Goal: Task Accomplishment & Management: Manage account settings

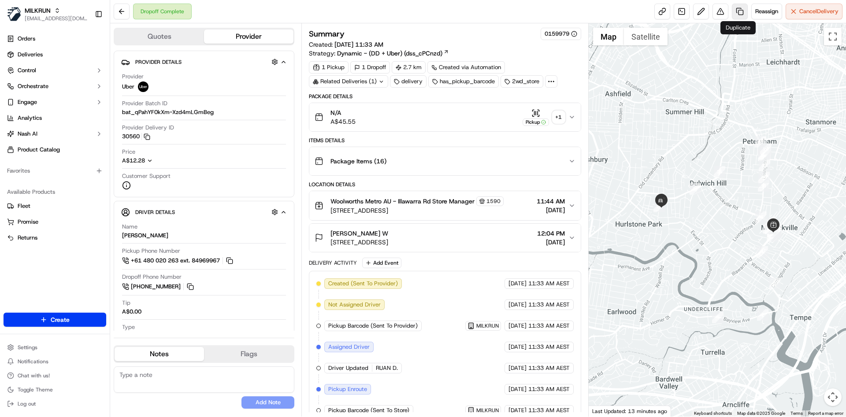
click at [736, 10] on link at bounding box center [740, 12] width 16 height 16
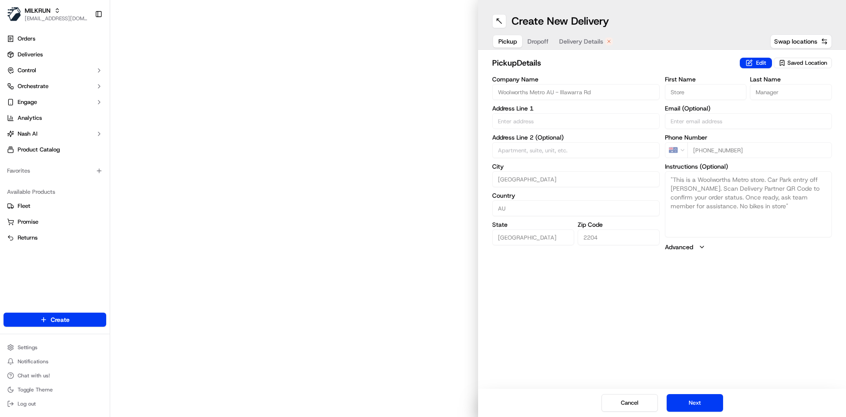
type input "258 Illawarra Rd"
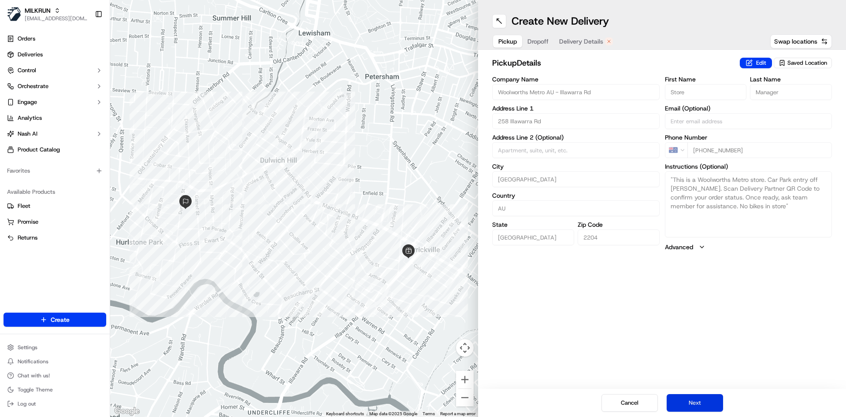
click at [705, 395] on button "Next" at bounding box center [695, 404] width 56 height 18
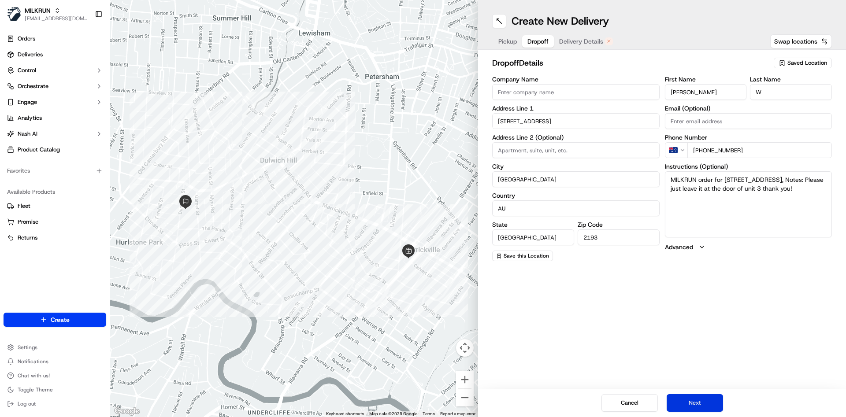
click at [705, 395] on button "Next" at bounding box center [695, 404] width 56 height 18
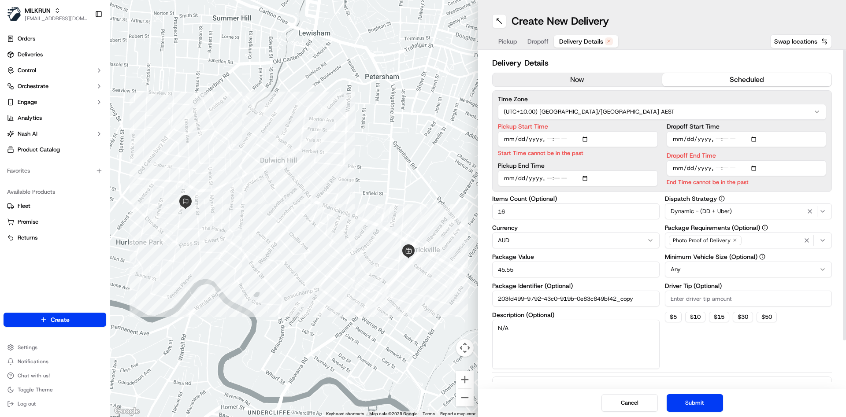
click at [545, 139] on input "Pickup Start Time" at bounding box center [578, 139] width 160 height 16
type input "2025-09-20T13:00"
click at [713, 168] on input "Dropoff End Time" at bounding box center [747, 168] width 160 height 16
type input "2025-09-20T13:15"
click at [689, 402] on button "Submit" at bounding box center [695, 404] width 56 height 18
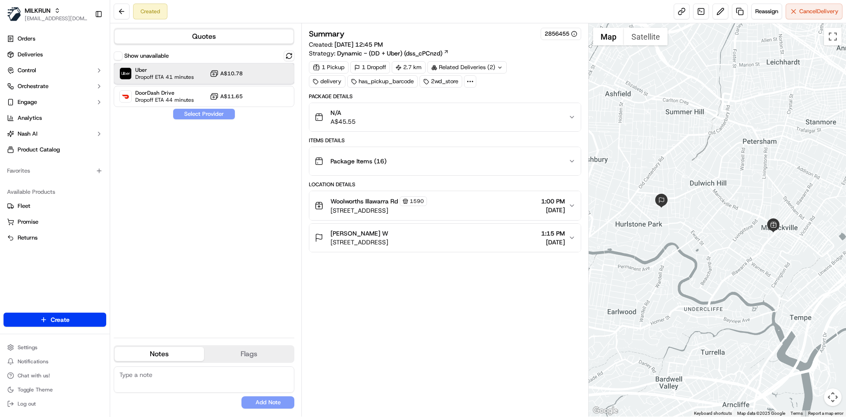
click at [156, 79] on span "Dropoff ETA 41 minutes" at bounding box center [164, 77] width 59 height 7
click at [190, 112] on button "Assign Provider" at bounding box center [204, 114] width 63 height 11
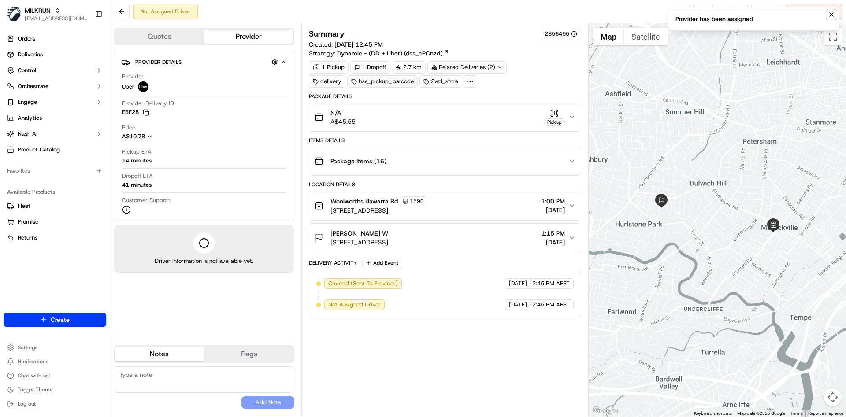
click at [828, 15] on button "Notifications (F8)" at bounding box center [832, 14] width 11 height 11
click at [682, 10] on link at bounding box center [682, 12] width 16 height 16
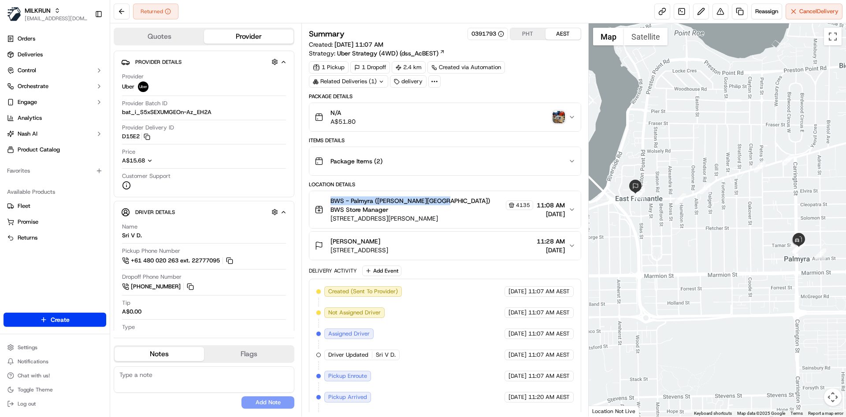
drag, startPoint x: 335, startPoint y: 201, endPoint x: 435, endPoint y: 200, distance: 99.6
click at [435, 200] on span "BWS - Palmyra ([PERSON_NAME][GEOGRAPHIC_DATA]) BWS Store Manager" at bounding box center [417, 206] width 173 height 18
copy span "BWS - Palmyra ([PERSON_NAME][GEOGRAPHIC_DATA]) BWS"
click at [760, 11] on span "Reassign" at bounding box center [767, 11] width 23 height 8
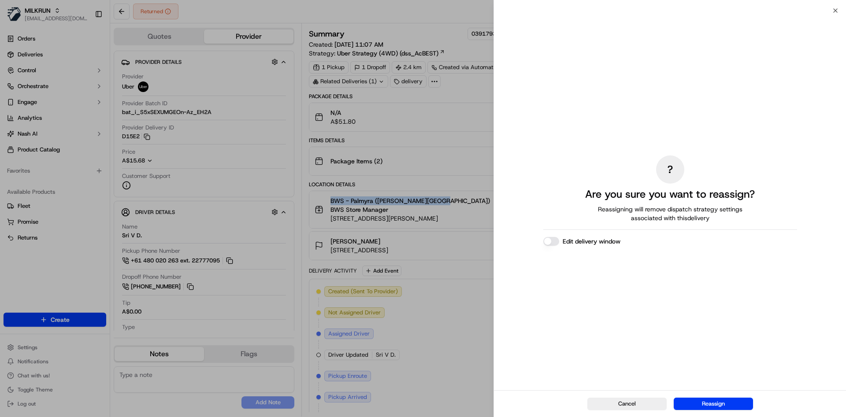
click at [760, 11] on body "MILKRUN [EMAIL_ADDRESS][DOMAIN_NAME] Toggle Sidebar Orders Deliveries Control O…" at bounding box center [423, 208] width 846 height 417
click at [696, 408] on button "Reassign" at bounding box center [713, 404] width 79 height 12
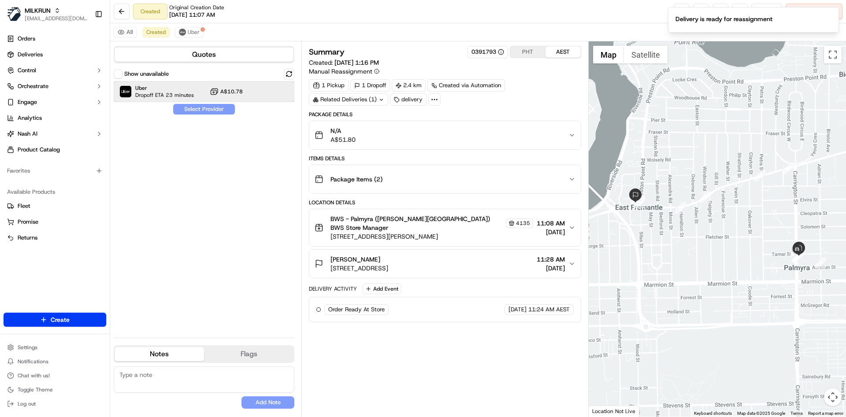
click at [153, 86] on span "Uber" at bounding box center [164, 88] width 59 height 7
click at [208, 109] on button "Assign Provider" at bounding box center [204, 109] width 63 height 11
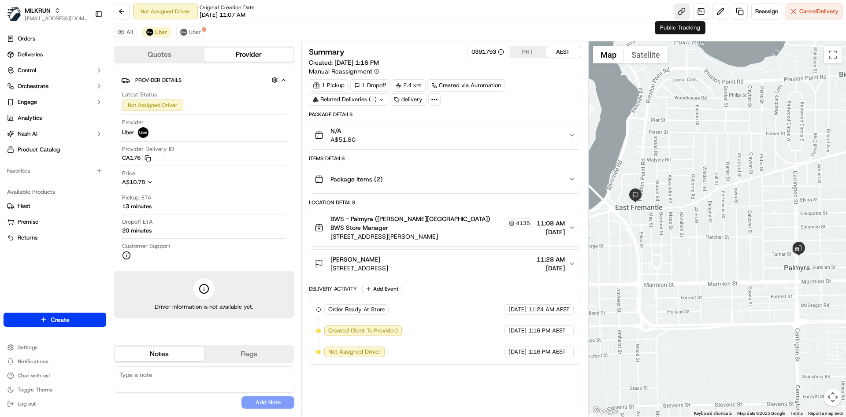
click at [682, 11] on link at bounding box center [682, 12] width 16 height 16
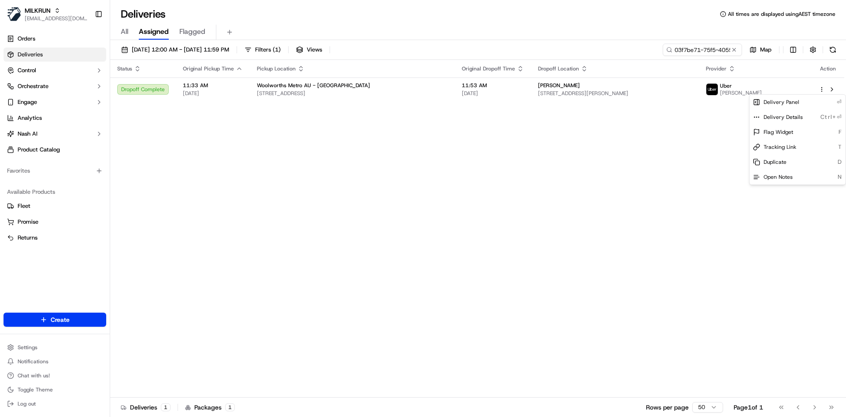
click at [700, 48] on html "MILKRUN atariq@woolworths.com.au Toggle Sidebar Orders Deliveries Control Orche…" at bounding box center [423, 208] width 846 height 417
click at [700, 48] on input "03f7be71-75f5-4055-8706-afc0e94d4e58" at bounding box center [690, 50] width 106 height 12
paste input "6d29190a-d4bc-419d-b082-29003ef2ac39"
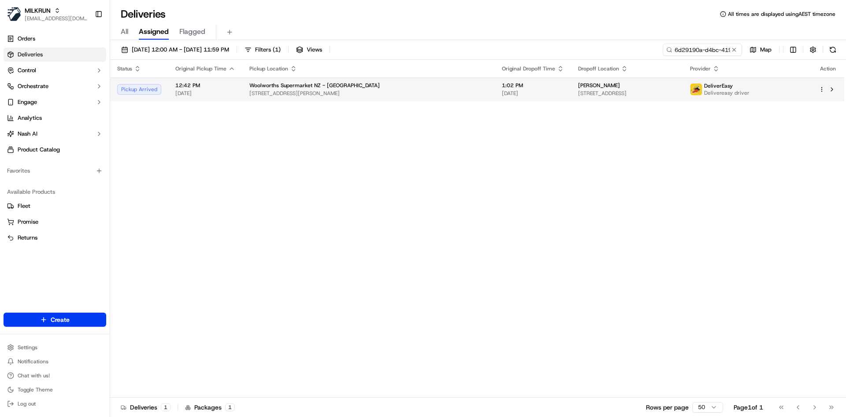
click at [822, 89] on html "MILKRUN atariq@woolworths.com.au Toggle Sidebar Orders Deliveries Control Orche…" at bounding box center [423, 208] width 846 height 417
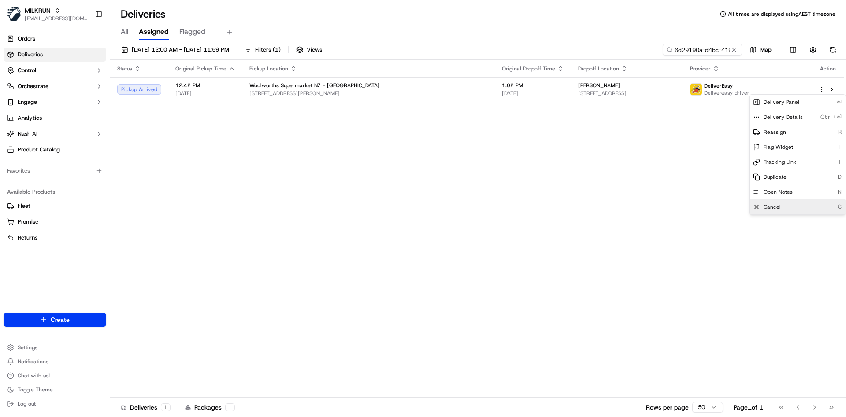
click at [784, 208] on div "Cancel C" at bounding box center [798, 207] width 96 height 15
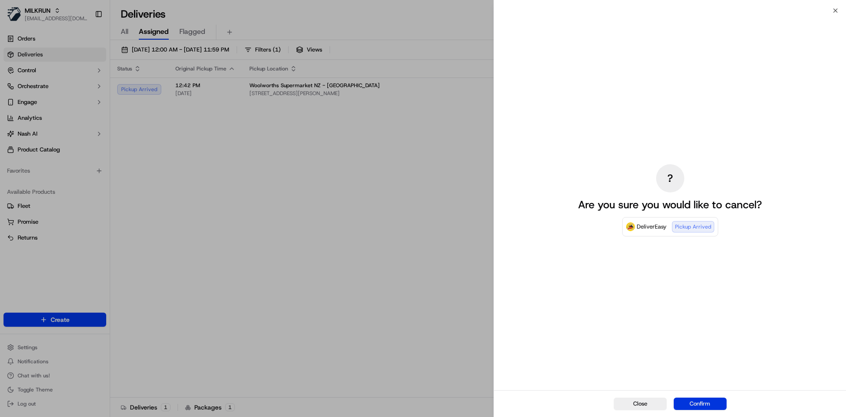
click at [695, 404] on button "Confirm" at bounding box center [700, 404] width 53 height 12
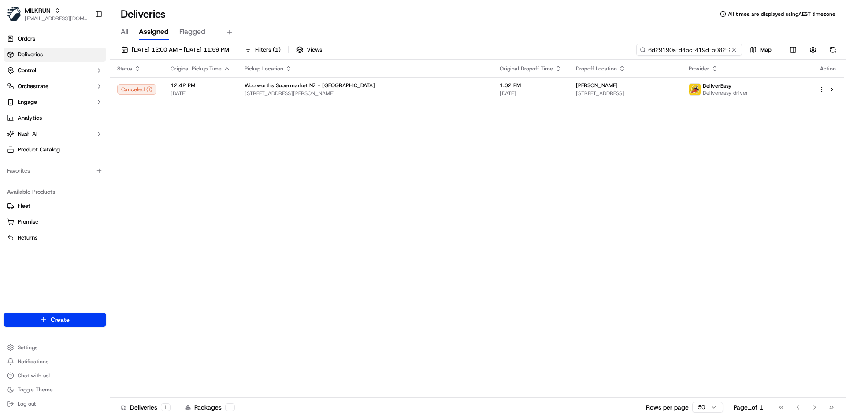
click at [698, 52] on input "6d29190a-d4bc-419d-b082-29003ef2ac39" at bounding box center [690, 50] width 106 height 12
paste input "51ad0731-dc9f-4ed1-b21d-ff1c6b2b5191"
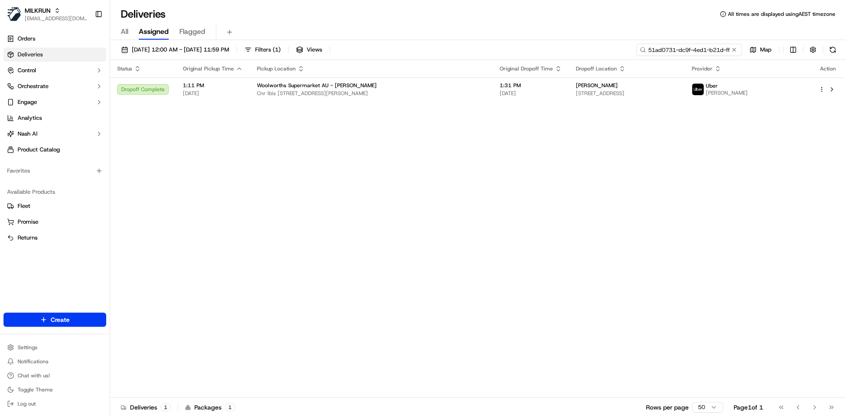
click at [682, 52] on input "51ad0731-dc9f-4ed1-b21d-ff1c6b2b5191" at bounding box center [690, 50] width 106 height 12
paste input "203fd499-9792-43c0-919b-0e83c849bf42"
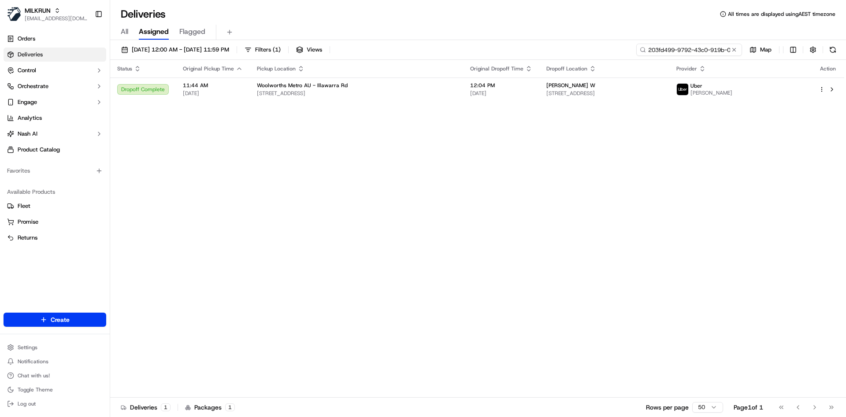
click at [649, 45] on input "203fd499-9792-43c0-919b-0e83c849bf42" at bounding box center [690, 50] width 106 height 12
paste input "cfd6cf41-7eec-4108-874d-87b316d4901b"
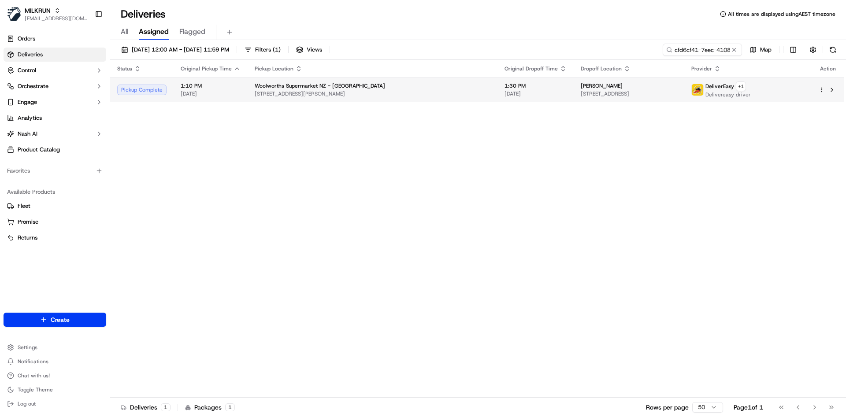
click at [626, 82] on div "Shana pinker" at bounding box center [629, 85] width 97 height 7
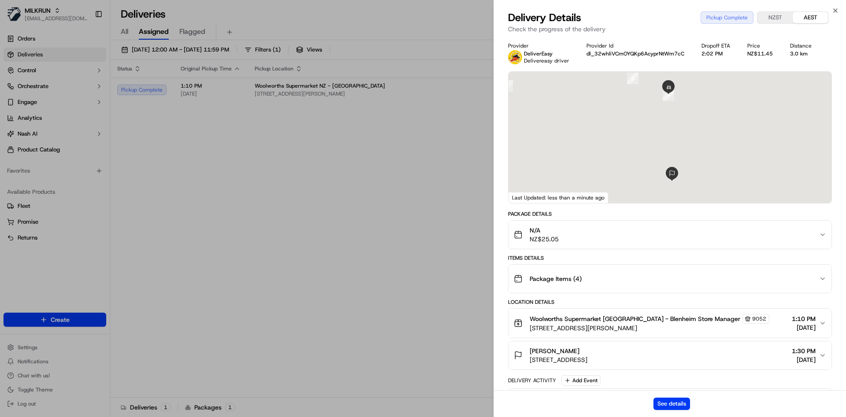
scroll to position [177, 0]
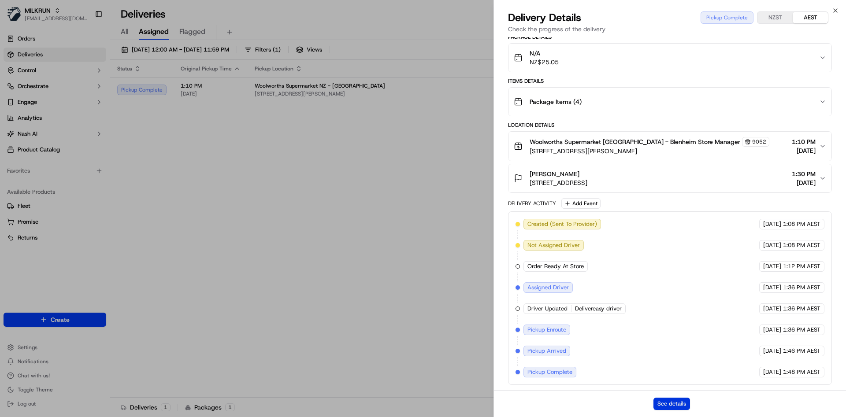
click at [677, 406] on button "See details" at bounding box center [672, 404] width 37 height 12
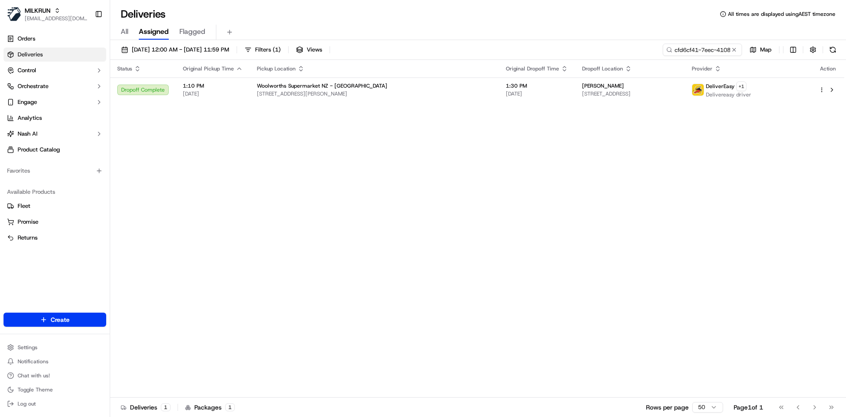
click at [695, 57] on div "20/09/2025 12:00 AM - 20/09/2025 11:59 PM Filters ( 1 ) Views cfd6cf41-7eec-410…" at bounding box center [478, 52] width 736 height 16
click at [697, 52] on input "cfd6cf41-7eec-4108-874d-87b316d4901b" at bounding box center [690, 50] width 106 height 12
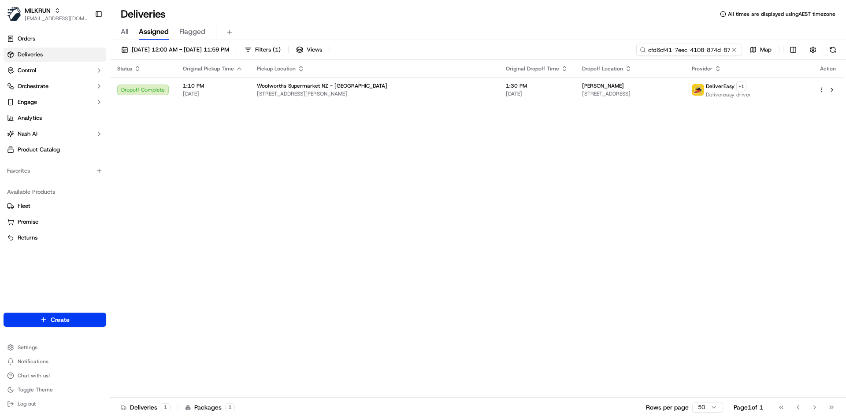
click at [697, 52] on input "cfd6cf41-7eec-4108-874d-87b316d4901b" at bounding box center [690, 50] width 106 height 12
paste input "e83f0efe-6440-4c74-8c8b-e785e7b84bb0"
type input "e83f0efe-6440-4c74-8c8b-e785e7b84bb0"
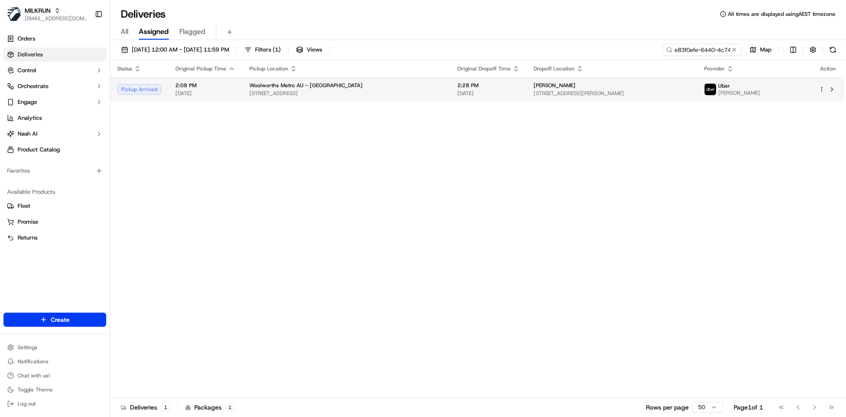
click at [822, 86] on html "MILKRUN atariq@woolworths.com.au Toggle Sidebar Orders Deliveries Control Orche…" at bounding box center [423, 208] width 846 height 417
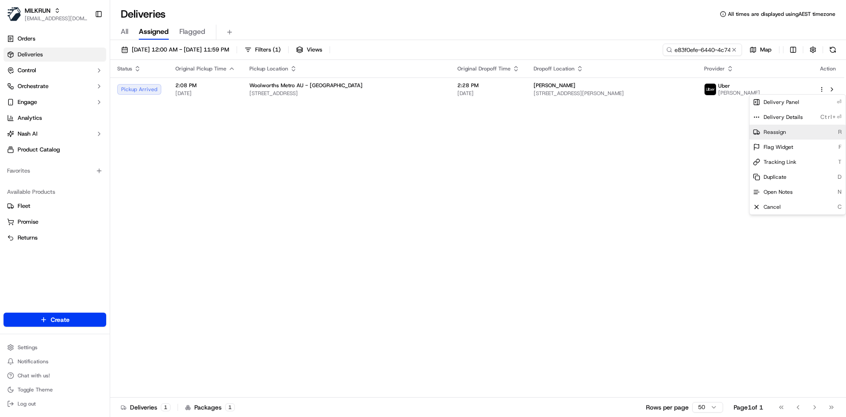
click at [782, 132] on span "Reassign" at bounding box center [775, 132] width 22 height 7
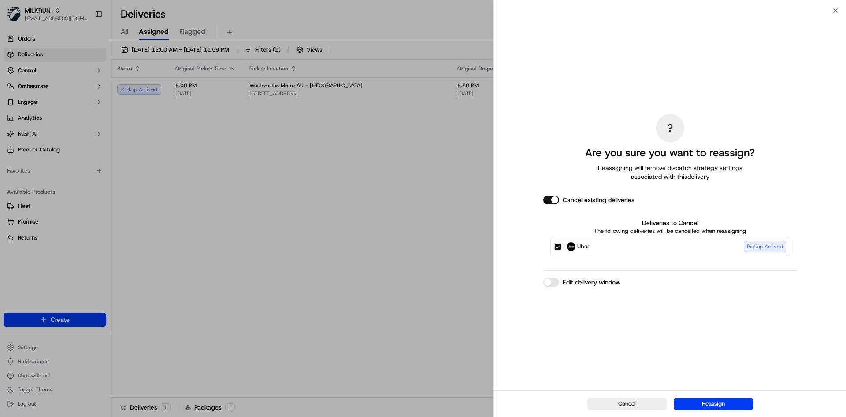
click at [555, 282] on button "Edit delivery window" at bounding box center [552, 282] width 16 height 9
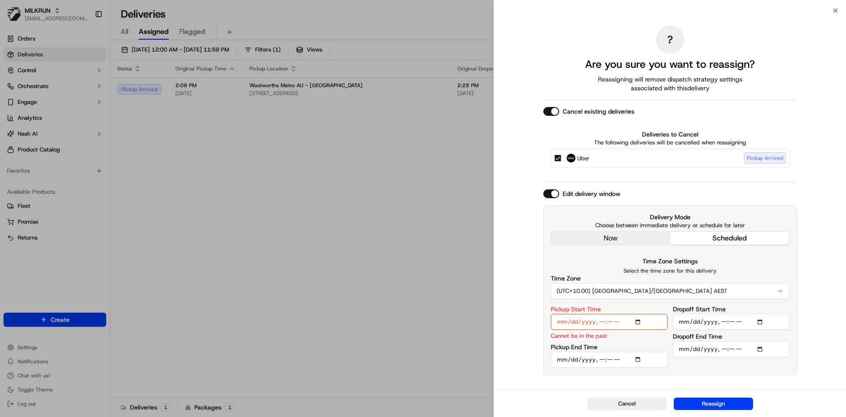
click at [610, 321] on input "Pickup Start Time" at bounding box center [609, 322] width 117 height 16
type input "2025-09-20T14:33"
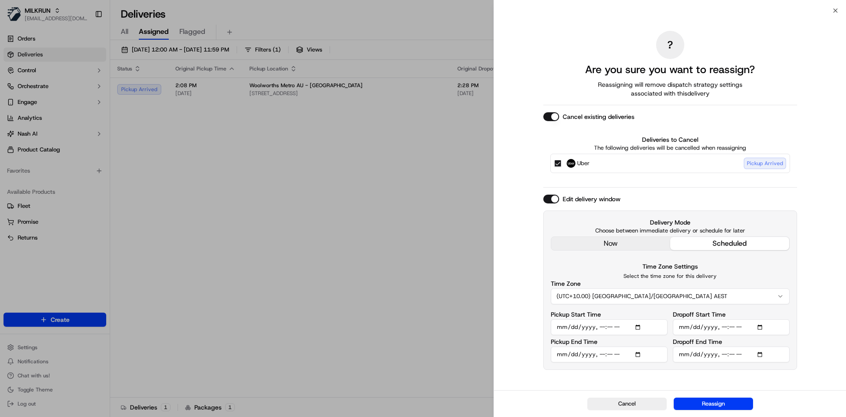
click at [733, 357] on input "Dropoff End Time" at bounding box center [731, 355] width 117 height 16
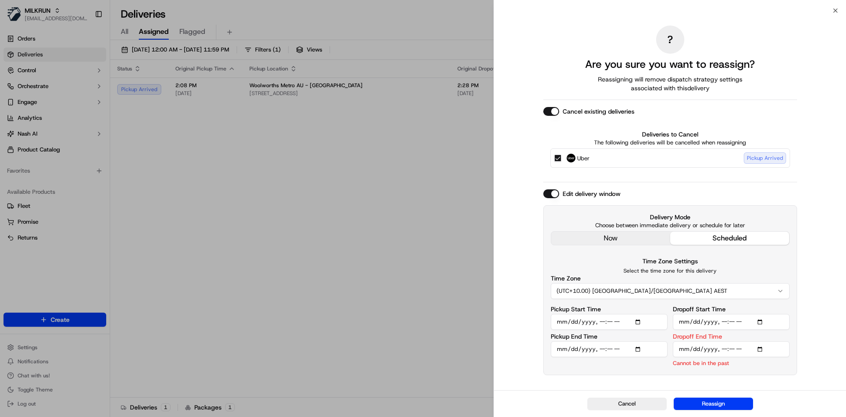
type input "2025-09-20T14:45"
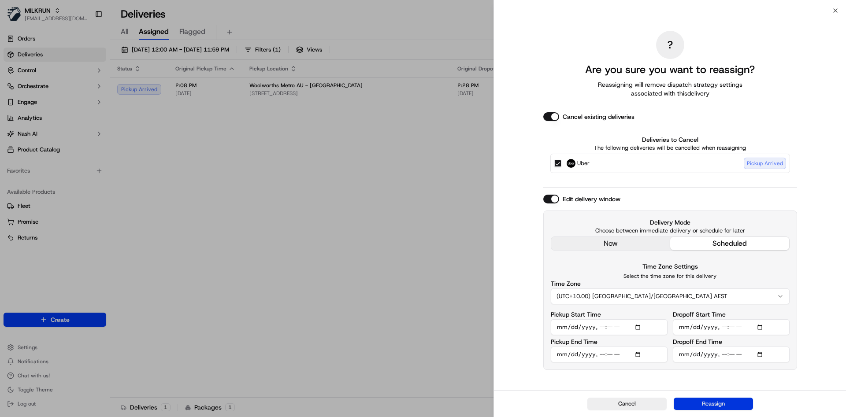
click at [710, 408] on button "Reassign" at bounding box center [713, 404] width 79 height 12
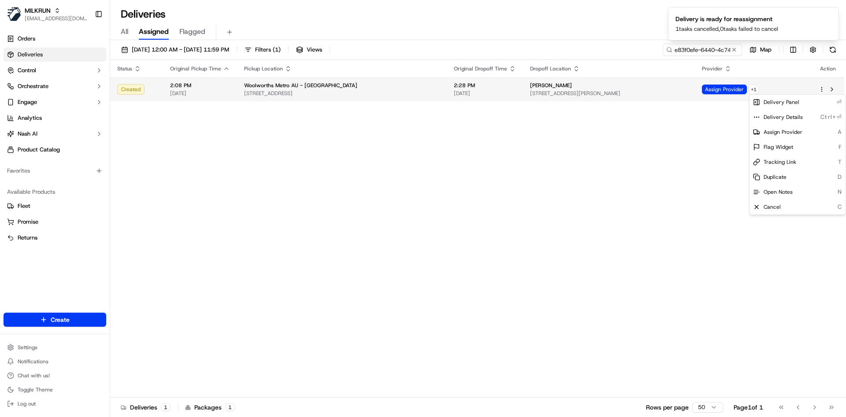
click at [627, 82] on div "Beth Carblis" at bounding box center [609, 85] width 158 height 7
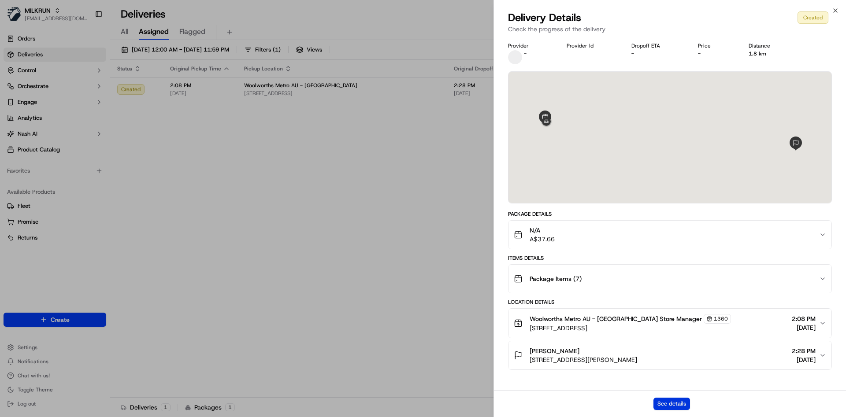
click at [675, 403] on button "See details" at bounding box center [672, 404] width 37 height 12
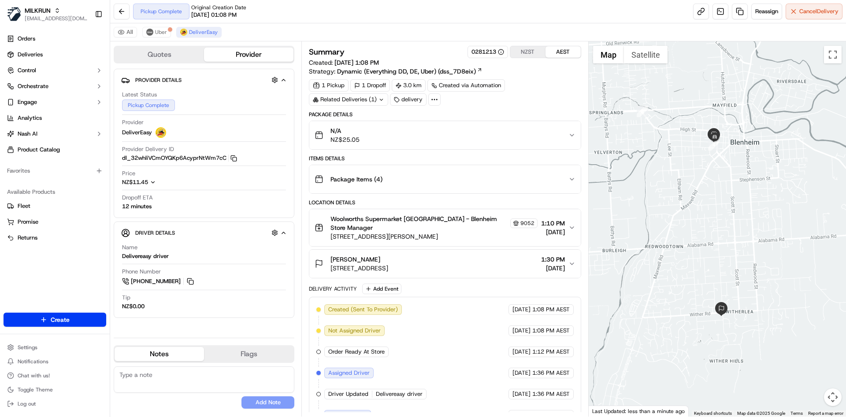
scroll to position [50, 0]
